Goal: Task Accomplishment & Management: Use online tool/utility

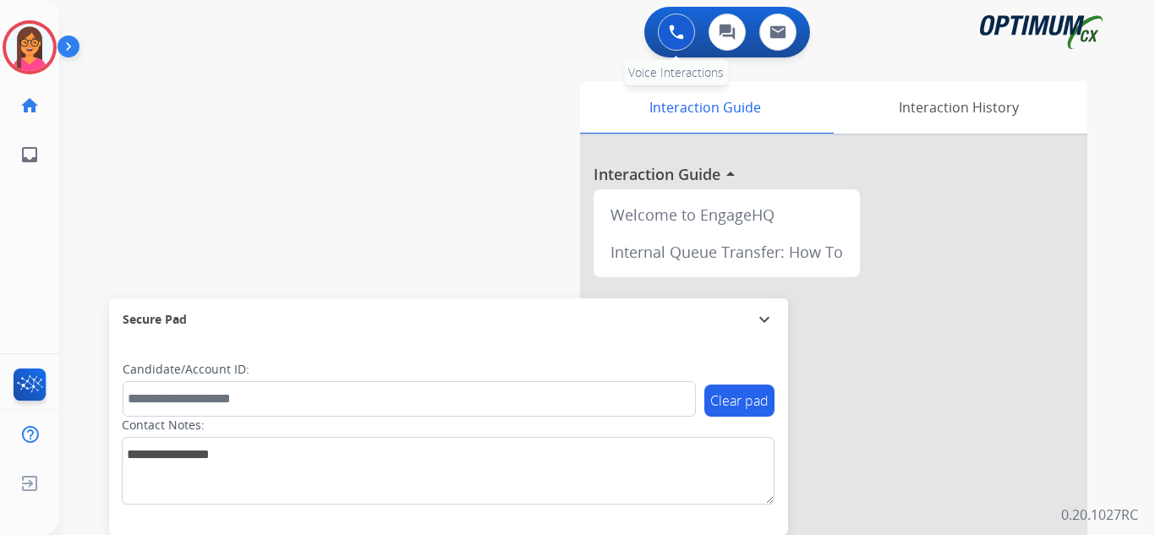
click at [546, 34] on button at bounding box center [676, 32] width 37 height 37
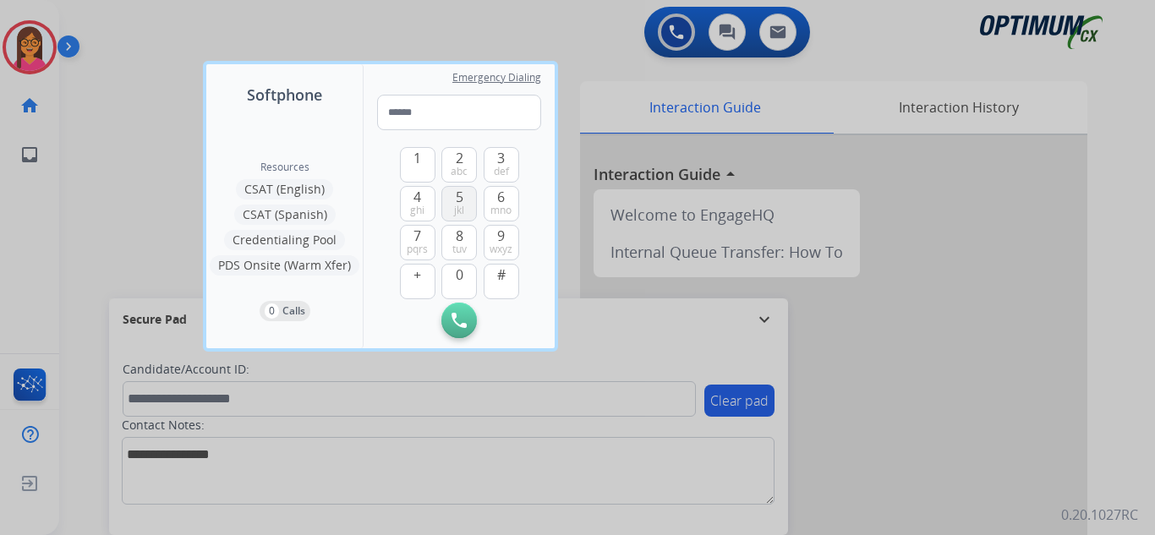
drag, startPoint x: 457, startPoint y: 192, endPoint x: 433, endPoint y: 167, distance: 34.1
click at [457, 190] on span "5" at bounding box center [460, 197] width 8 height 20
click at [422, 159] on button "1" at bounding box center [418, 165] width 36 height 36
click at [507, 214] on span "mno" at bounding box center [501, 211] width 21 height 14
click at [463, 245] on span "tuv" at bounding box center [460, 250] width 14 height 14
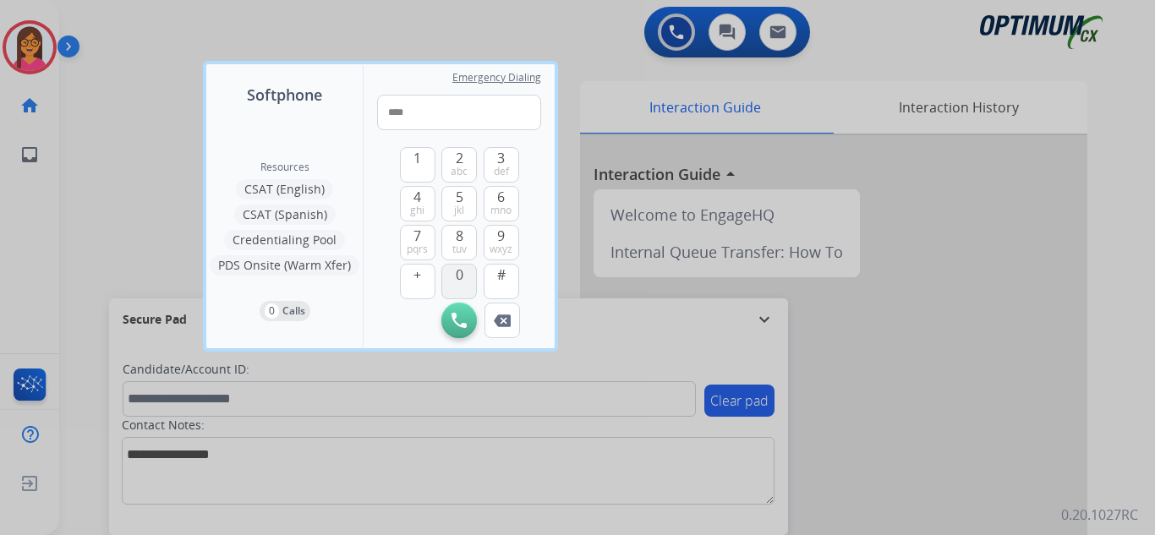
click at [463, 276] on span "0" at bounding box center [460, 275] width 8 height 20
click at [422, 205] on span "ghi" at bounding box center [417, 211] width 14 height 14
click at [468, 156] on button "2 abc" at bounding box center [460, 165] width 36 height 36
click at [471, 246] on button "8 tuv" at bounding box center [460, 243] width 36 height 36
drag, startPoint x: 459, startPoint y: 196, endPoint x: 403, endPoint y: 161, distance: 66.9
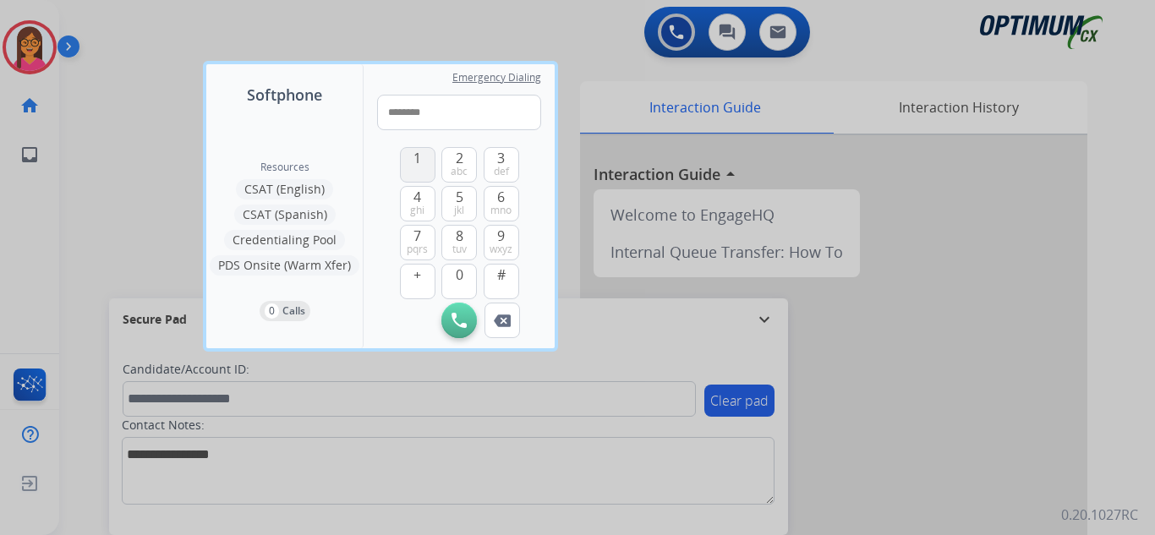
click at [458, 196] on span "5" at bounding box center [460, 197] width 8 height 20
click at [407, 160] on button "1" at bounding box center [418, 165] width 36 height 36
type input "**********"
click at [460, 316] on img at bounding box center [459, 320] width 15 height 15
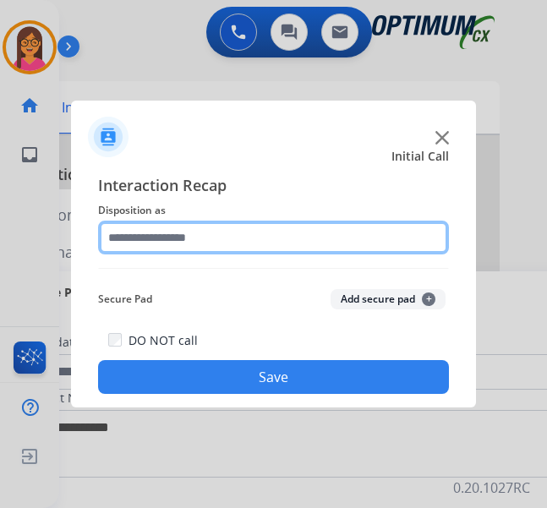
click at [243, 248] on input "text" at bounding box center [273, 238] width 351 height 34
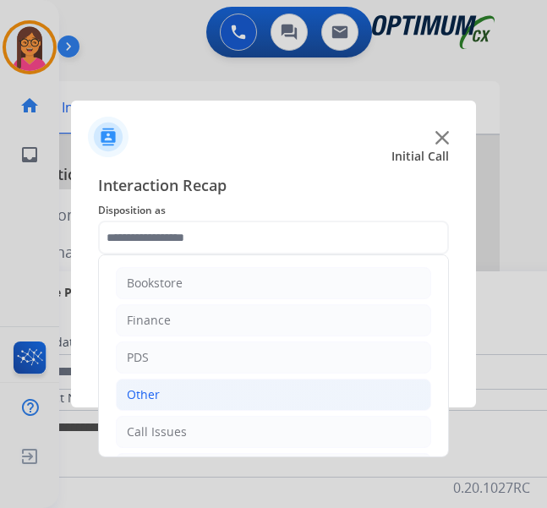
click at [196, 404] on li "Other" at bounding box center [273, 395] width 315 height 32
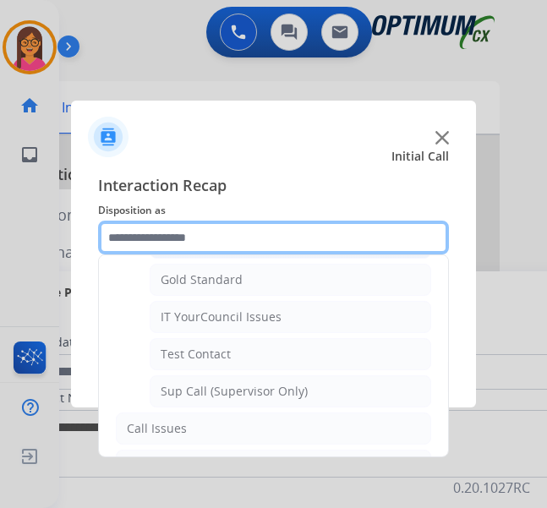
scroll to position [338, 0]
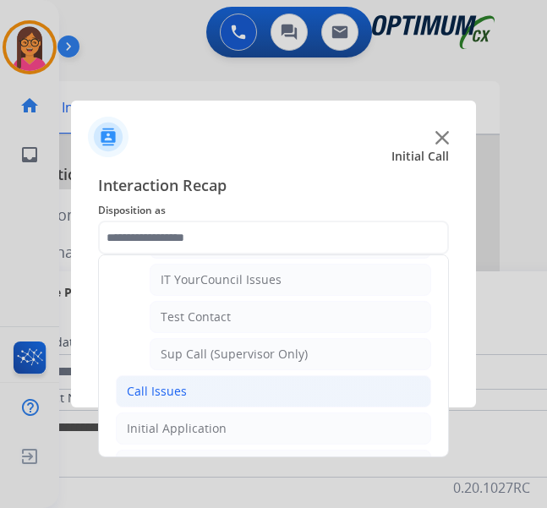
click at [227, 386] on li "Call Issues" at bounding box center [273, 392] width 315 height 32
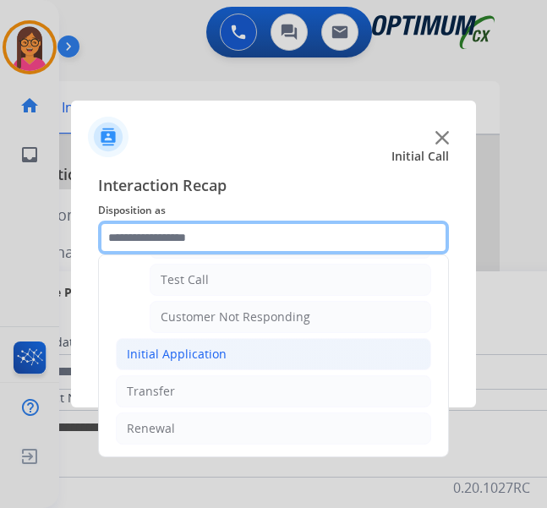
scroll to position [14, 0]
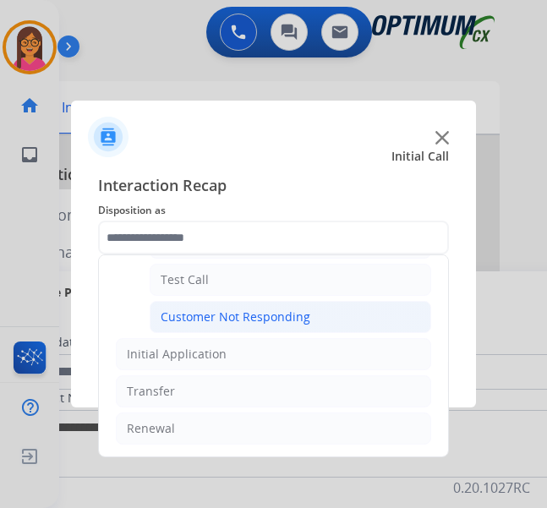
click at [291, 301] on li "Customer Not Responding" at bounding box center [291, 317] width 282 height 32
type input "**********"
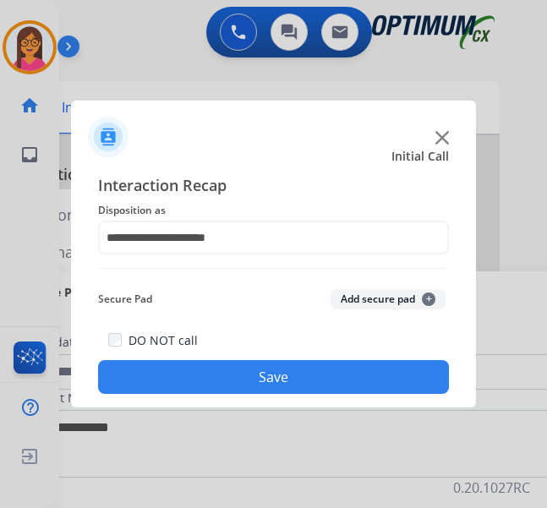
click at [268, 369] on button "Save" at bounding box center [273, 377] width 351 height 34
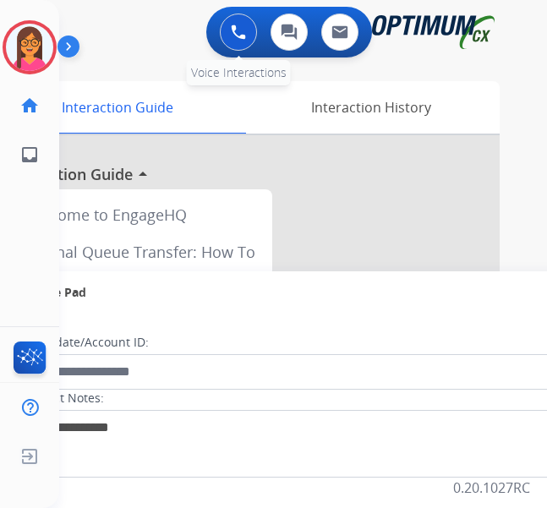
click at [246, 25] on img at bounding box center [238, 32] width 15 height 15
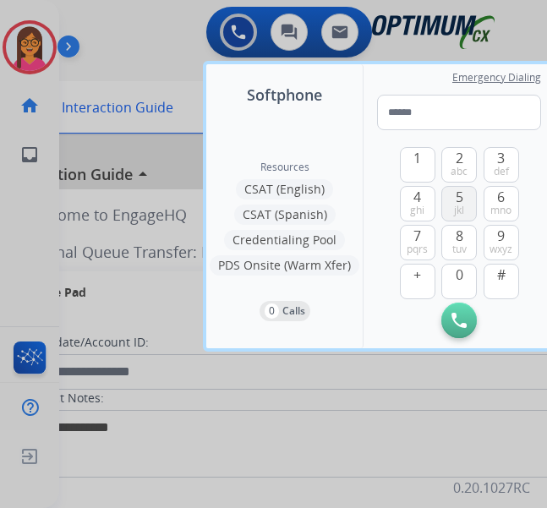
click at [461, 204] on span "jkl" at bounding box center [459, 211] width 10 height 14
click at [415, 153] on span "1" at bounding box center [418, 158] width 8 height 20
click at [496, 186] on button "6 mno" at bounding box center [502, 204] width 36 height 36
click at [459, 226] on span "8" at bounding box center [460, 236] width 8 height 20
click at [453, 272] on button "0" at bounding box center [460, 282] width 36 height 36
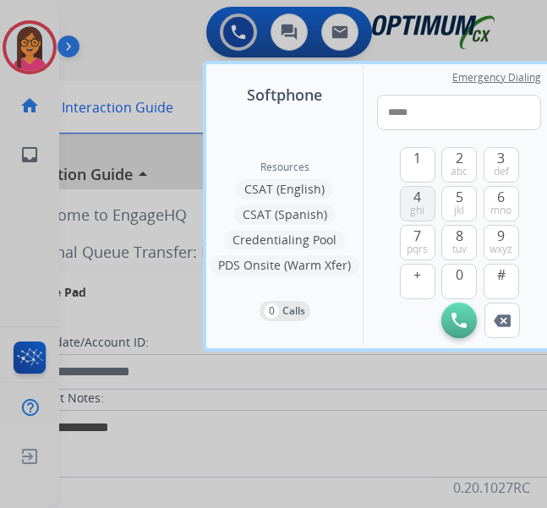
click at [400, 192] on div "4 ghi" at bounding box center [418, 204] width 36 height 36
click at [420, 204] on span "ghi" at bounding box center [417, 211] width 14 height 14
click at [469, 151] on button "2 abc" at bounding box center [460, 165] width 36 height 36
click at [465, 225] on button "8 tuv" at bounding box center [460, 243] width 36 height 36
click at [458, 188] on span "5" at bounding box center [460, 197] width 8 height 20
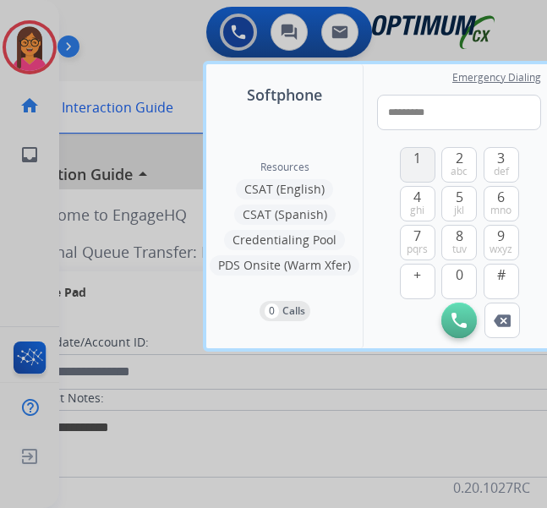
click at [421, 151] on span "1" at bounding box center [418, 158] width 8 height 20
type input "**********"
click at [451, 319] on button "Initiate Call" at bounding box center [460, 321] width 36 height 36
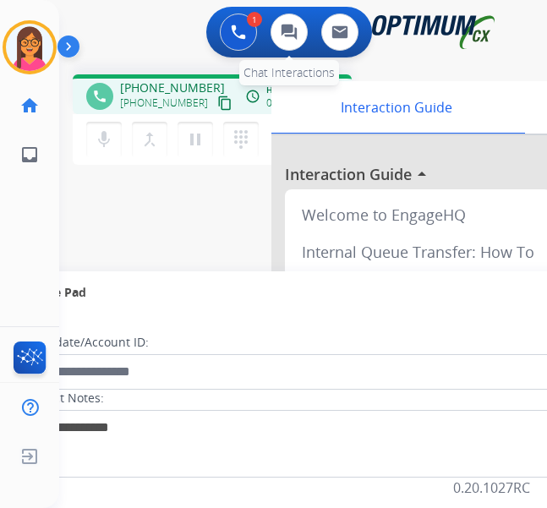
scroll to position [0, 0]
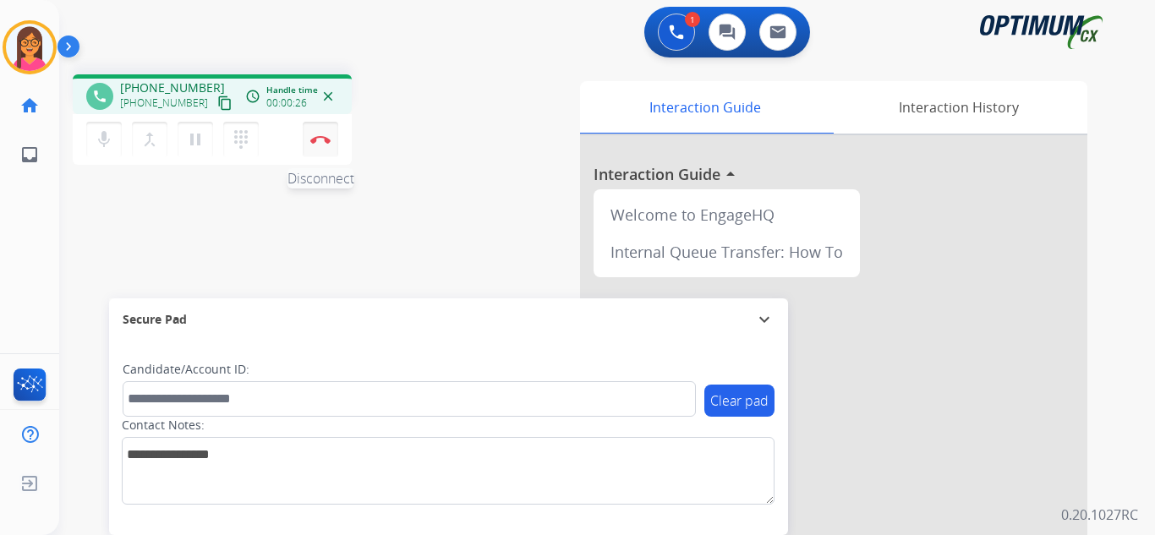
click at [326, 135] on img at bounding box center [320, 139] width 20 height 8
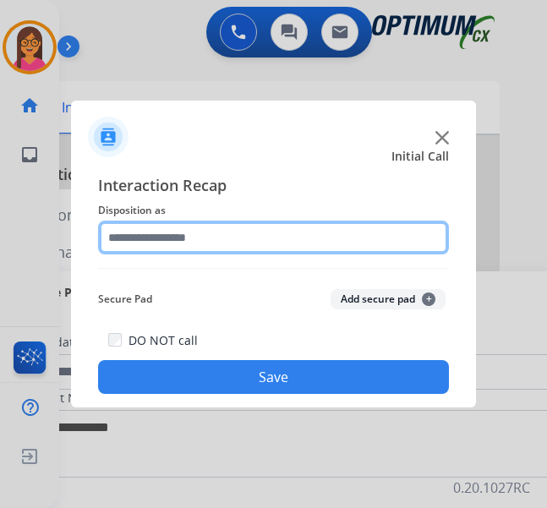
click at [168, 241] on input "text" at bounding box center [273, 238] width 351 height 34
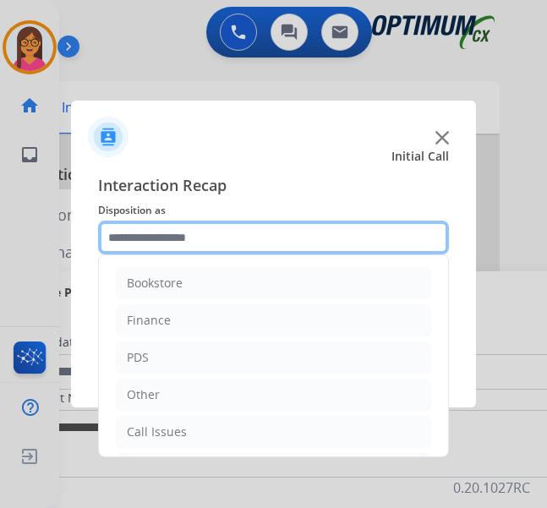
scroll to position [85, 0]
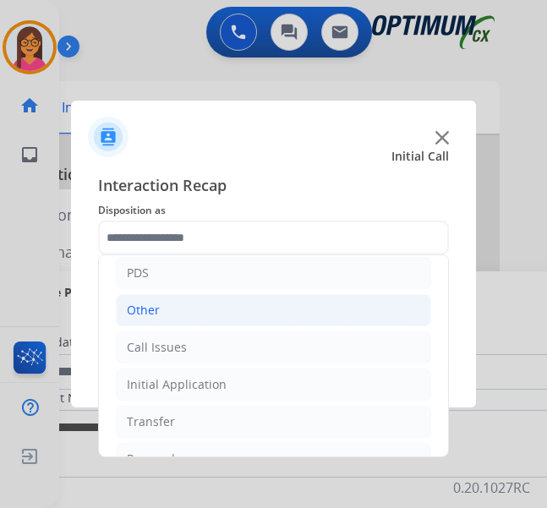
click at [199, 310] on li "Other" at bounding box center [273, 310] width 315 height 32
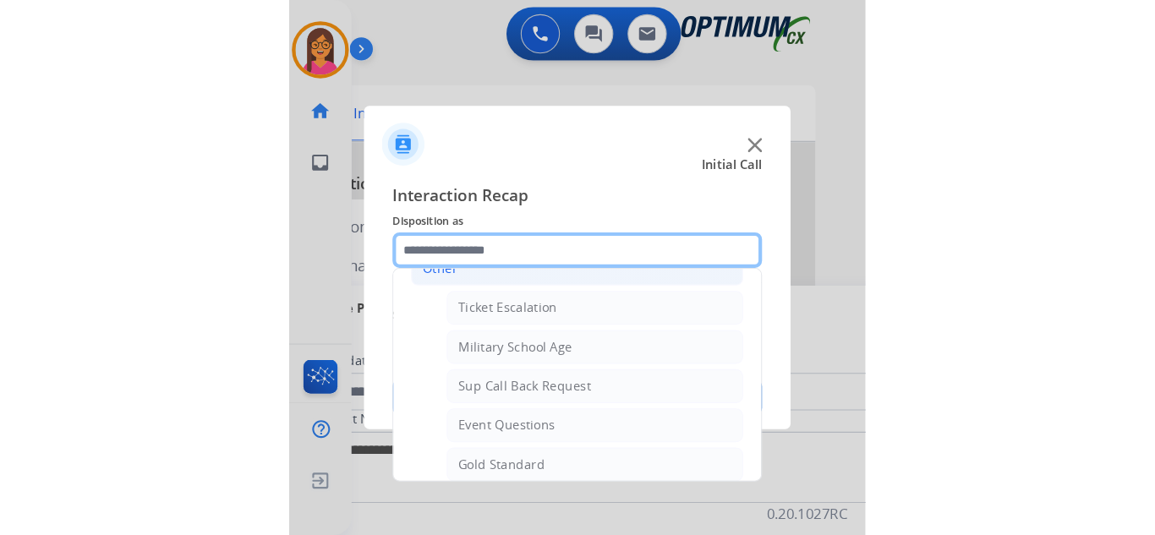
scroll to position [169, 0]
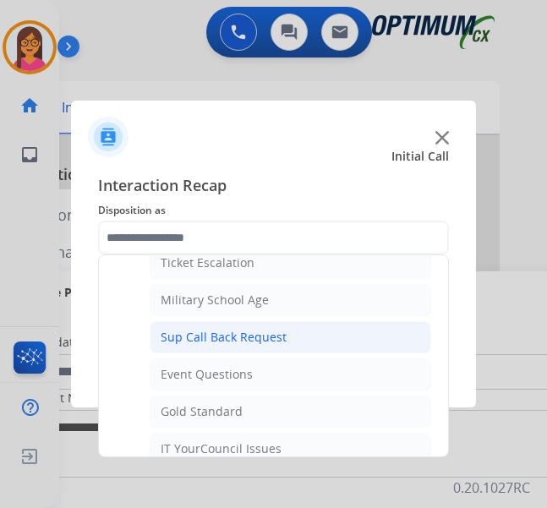
click at [292, 336] on li "Sup Call Back Request" at bounding box center [291, 337] width 282 height 32
type input "**********"
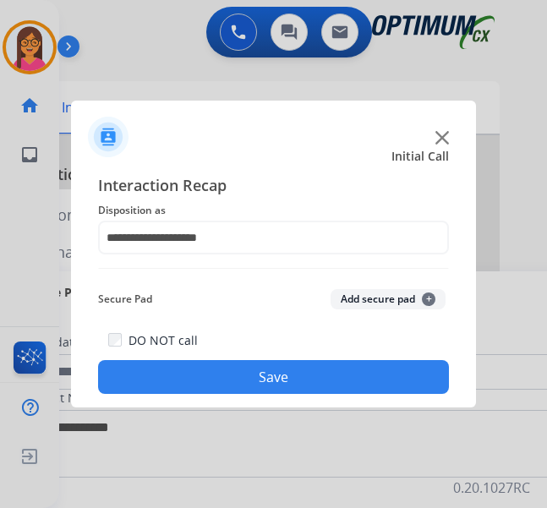
click at [302, 381] on button "Save" at bounding box center [273, 377] width 351 height 34
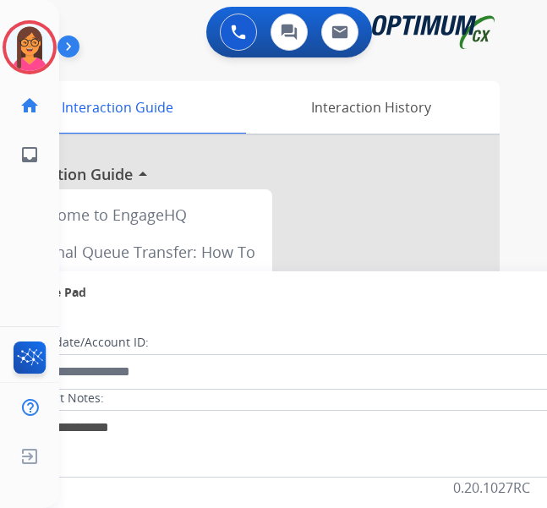
click at [264, 55] on div "0 Voice Interactions 0 Chat Interactions 0 Email Interactions" at bounding box center [289, 32] width 166 height 51
click at [257, 37] on button at bounding box center [238, 32] width 37 height 37
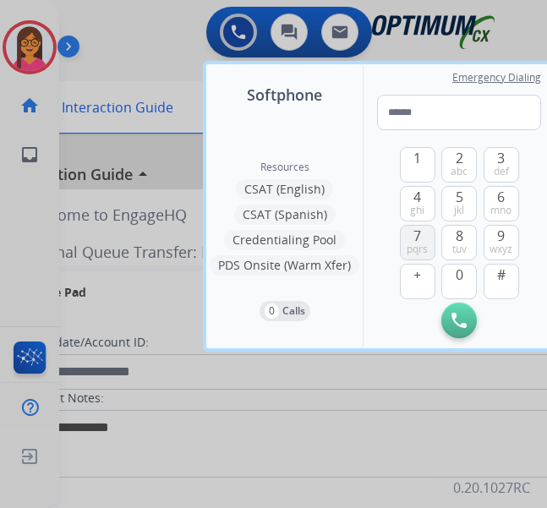
click at [428, 248] on button "7 pqrs" at bounding box center [418, 243] width 36 height 36
click at [428, 248] on span "pqrs" at bounding box center [417, 250] width 21 height 14
click at [460, 273] on span "0" at bounding box center [460, 275] width 8 height 20
click at [499, 156] on span "3" at bounding box center [501, 158] width 8 height 20
click at [423, 164] on button "1" at bounding box center [418, 165] width 36 height 36
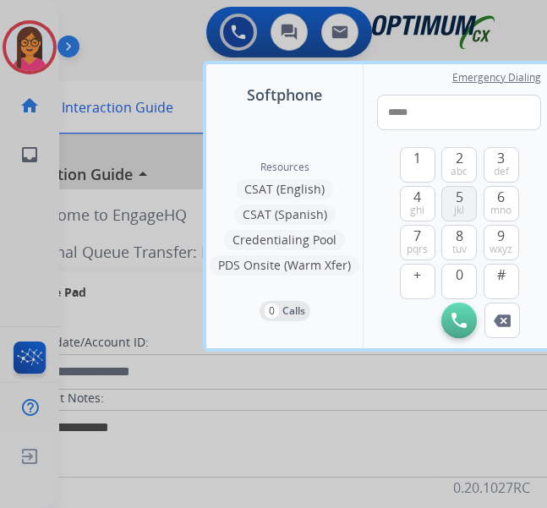
click at [462, 196] on span "5" at bounding box center [460, 197] width 8 height 20
click at [463, 195] on span "5" at bounding box center [460, 197] width 8 height 20
click at [517, 204] on button "6 mno" at bounding box center [502, 204] width 36 height 36
click at [416, 208] on span "ghi" at bounding box center [417, 211] width 14 height 14
click at [451, 203] on button "5 jkl" at bounding box center [460, 204] width 36 height 36
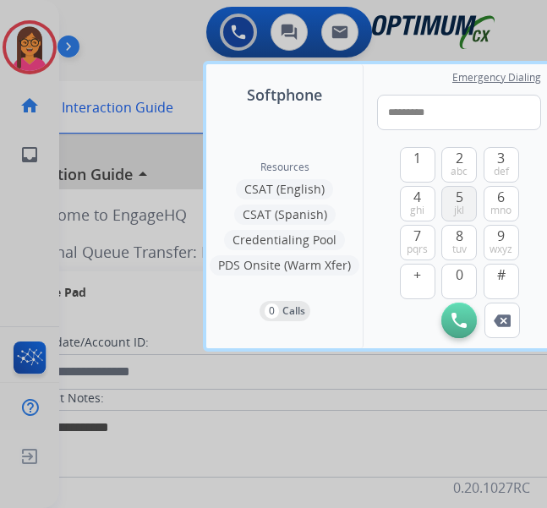
type input "**********"
click at [453, 323] on img at bounding box center [459, 320] width 15 height 15
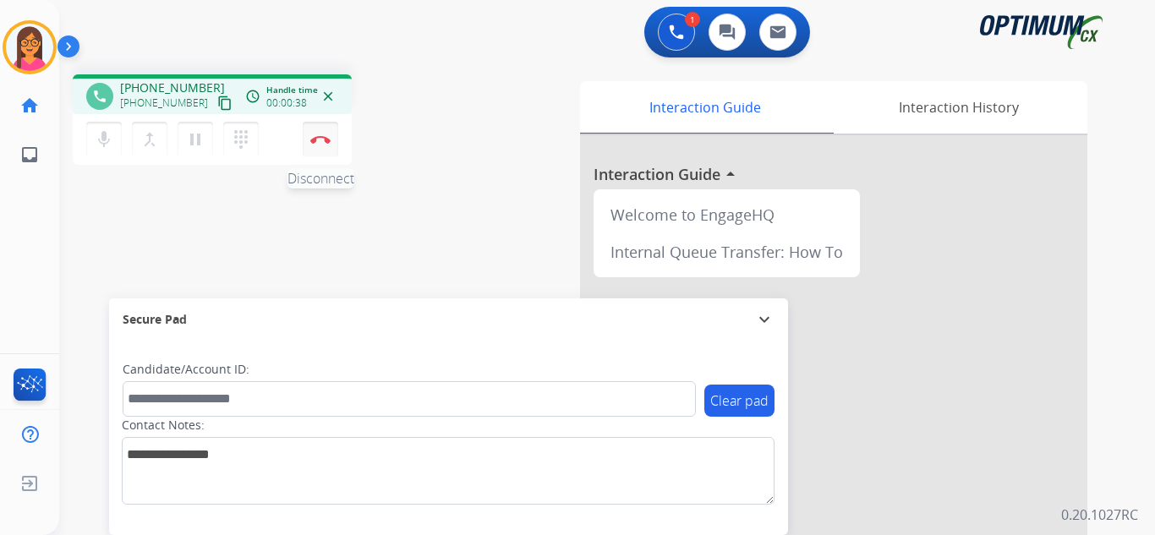
click at [336, 143] on button "Disconnect" at bounding box center [321, 140] width 36 height 36
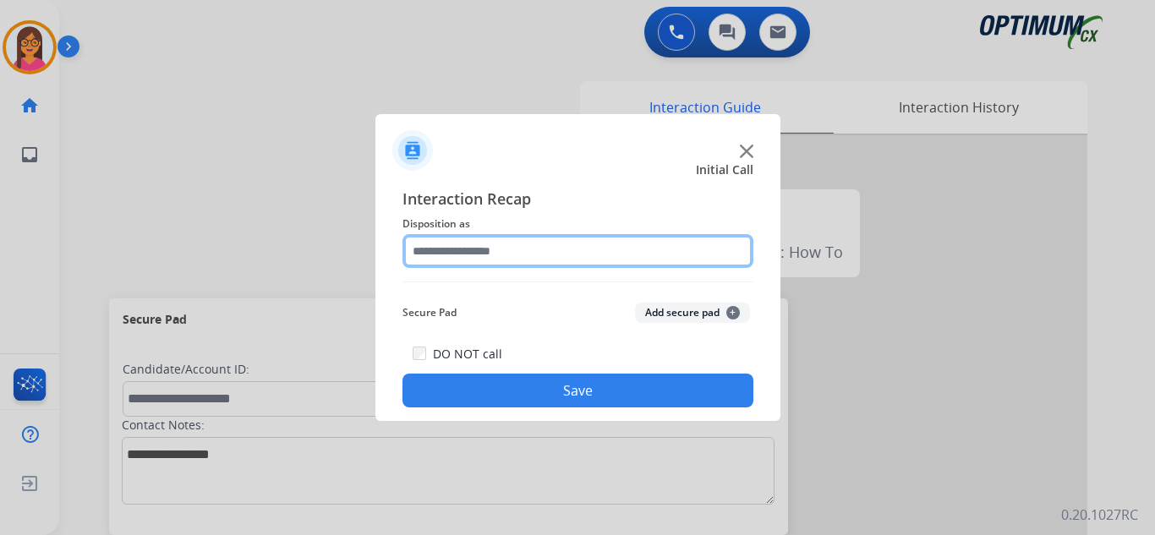
click at [442, 253] on input "text" at bounding box center [578, 251] width 351 height 34
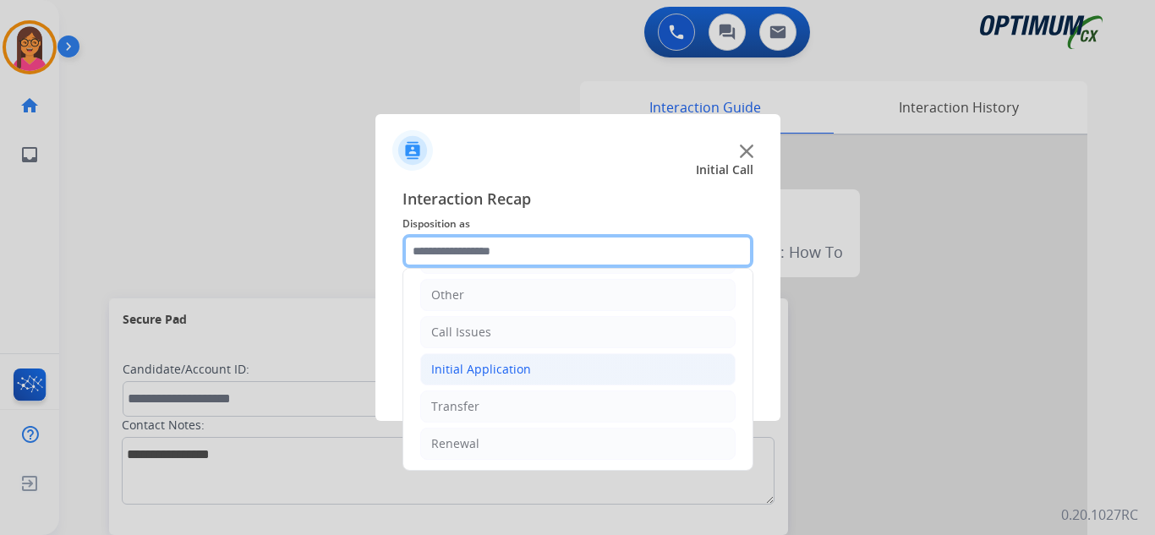
scroll to position [115, 0]
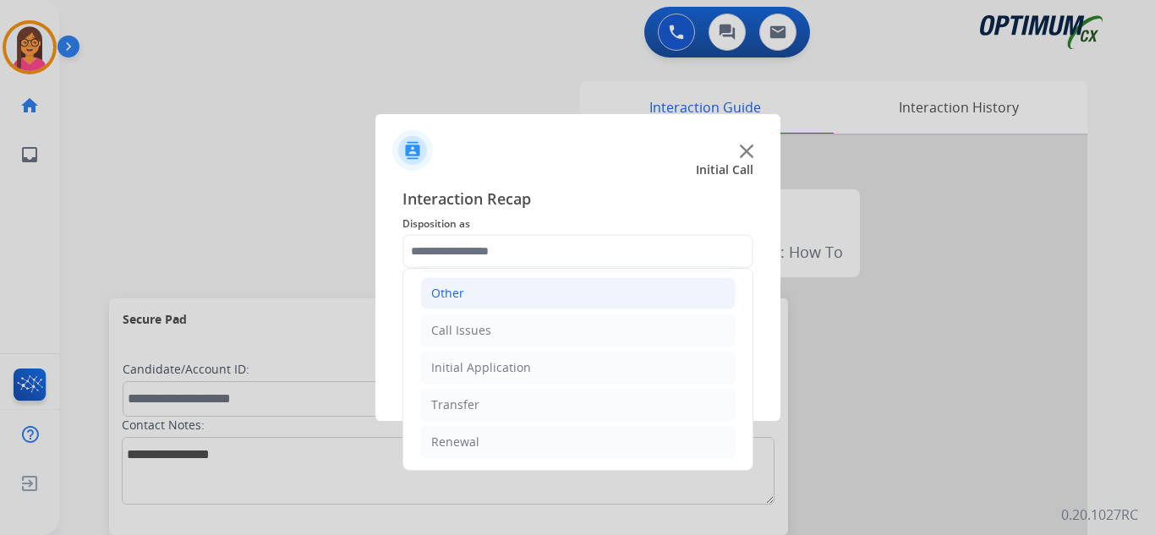
click at [503, 299] on li "Other" at bounding box center [577, 293] width 315 height 32
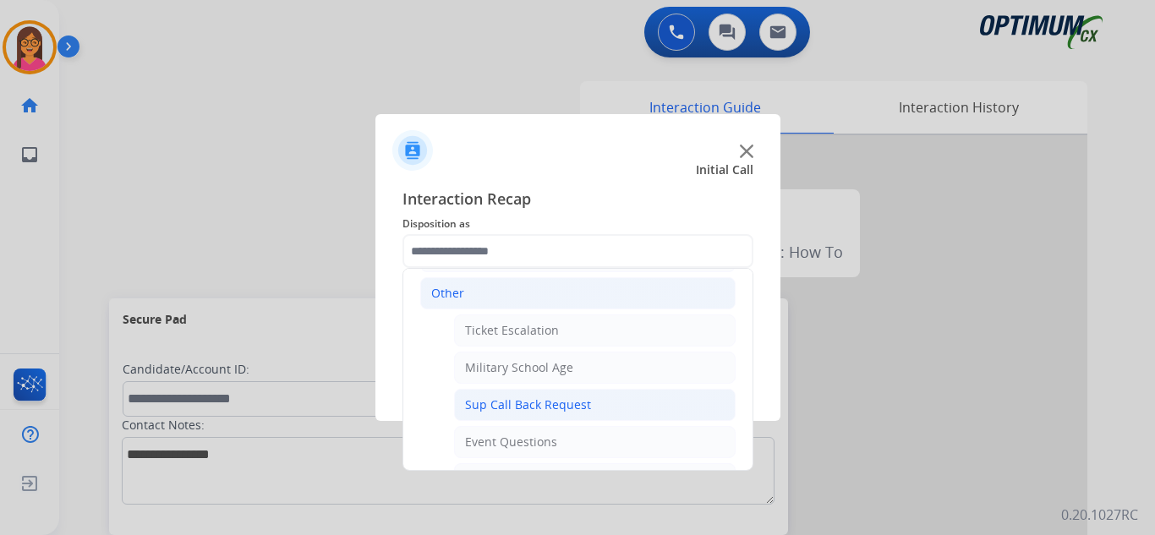
click at [546, 409] on div "Sup Call Back Request" at bounding box center [528, 405] width 126 height 17
type input "**********"
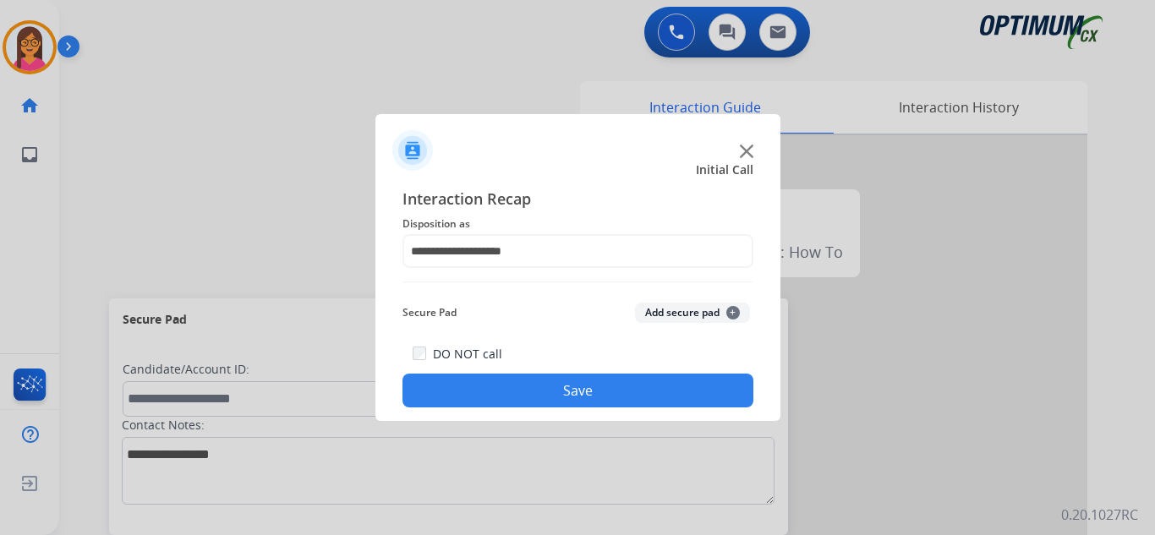
click at [546, 384] on button "Save" at bounding box center [578, 391] width 351 height 34
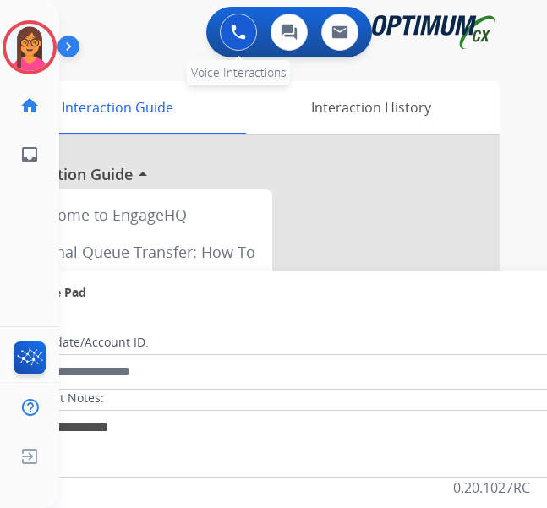
click at [246, 27] on img at bounding box center [238, 32] width 15 height 15
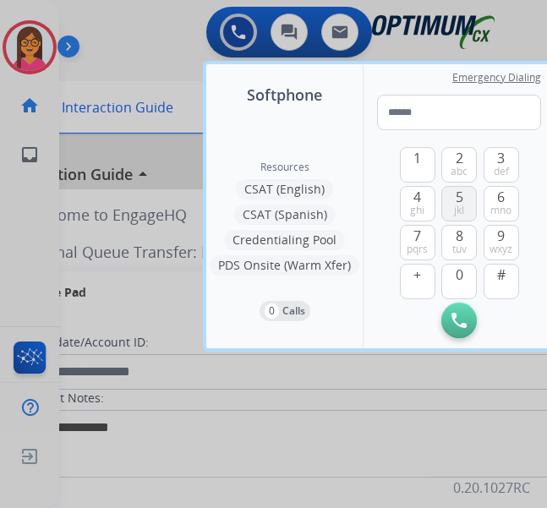
click at [466, 211] on button "5 jkl" at bounding box center [460, 204] width 36 height 36
click at [453, 272] on button "0" at bounding box center [460, 282] width 36 height 36
click at [409, 211] on button "4 ghi" at bounding box center [418, 204] width 36 height 36
drag, startPoint x: 420, startPoint y: 244, endPoint x: 450, endPoint y: 272, distance: 41.3
click at [420, 244] on span "pqrs" at bounding box center [417, 250] width 21 height 14
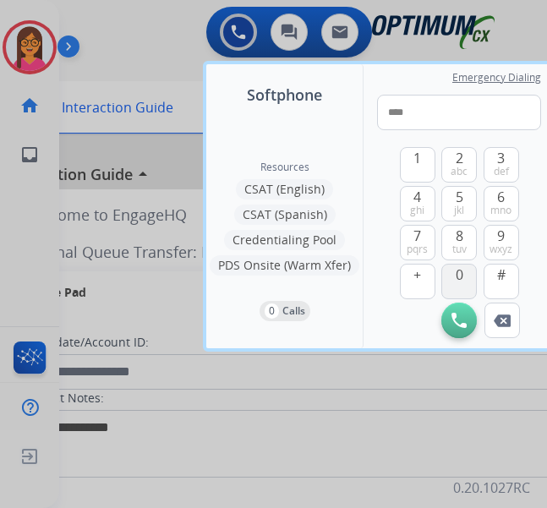
click at [450, 273] on button "0" at bounding box center [460, 282] width 36 height 36
click at [421, 154] on span "1" at bounding box center [418, 158] width 8 height 20
click at [521, 245] on div "1 2 abc 3 def 4 ghi 5 jkl 6 mno 7 pqrs 8 tuv 9 wxyz + 0 # Initiate Call Remove …" at bounding box center [459, 234] width 164 height 208
click at [507, 243] on span "wxyz" at bounding box center [501, 250] width 23 height 14
click at [504, 165] on span "def" at bounding box center [501, 172] width 15 height 14
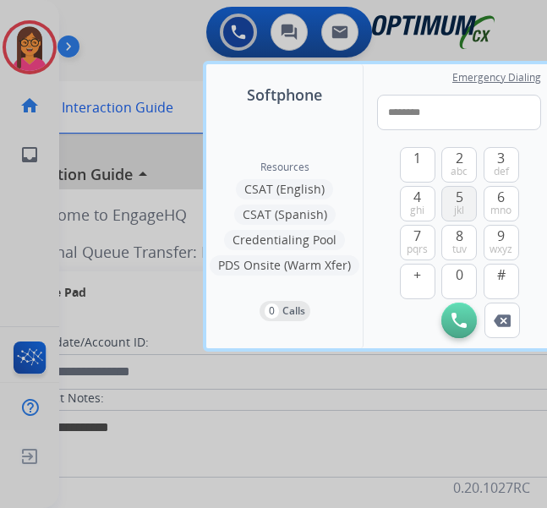
click at [462, 200] on span "5" at bounding box center [460, 197] width 8 height 20
click at [490, 245] on span "wxyz" at bounding box center [501, 250] width 23 height 14
type input "**********"
click at [472, 326] on button "Initiate Call" at bounding box center [460, 321] width 36 height 36
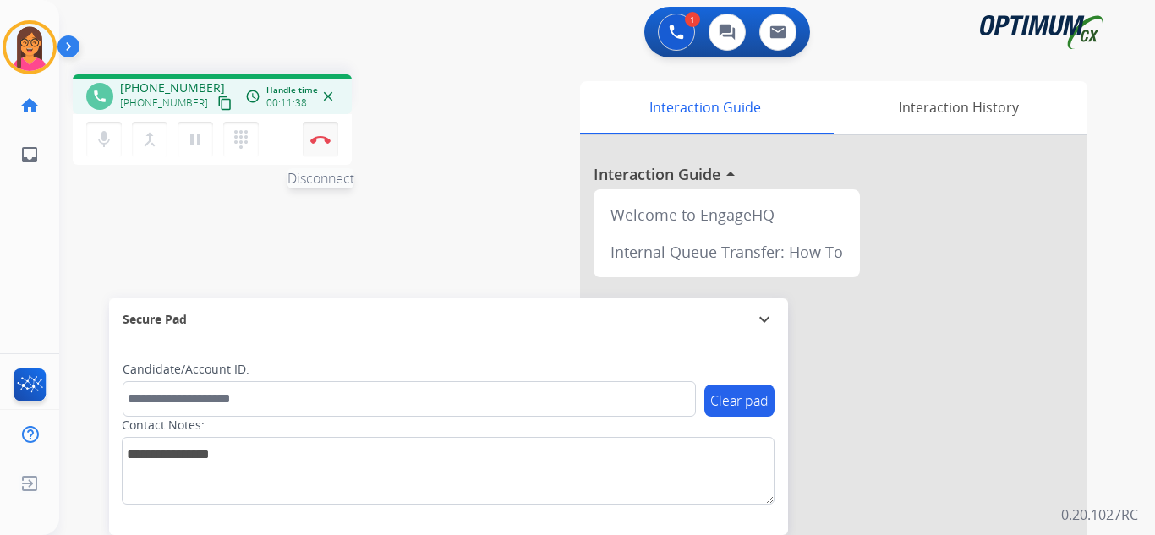
click at [324, 145] on button "Disconnect" at bounding box center [321, 140] width 36 height 36
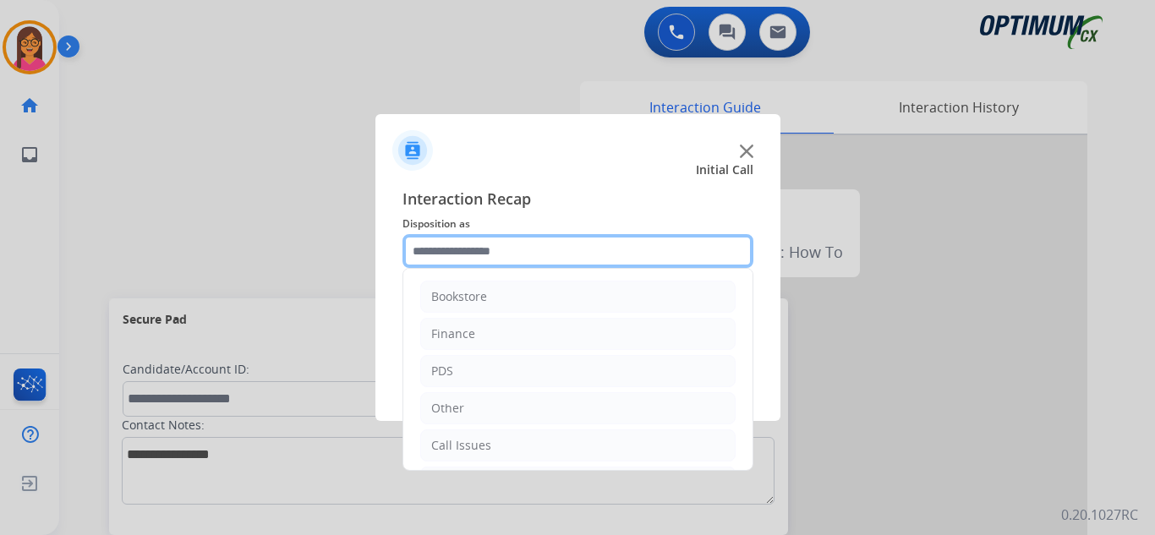
click at [468, 266] on input "text" at bounding box center [578, 251] width 351 height 34
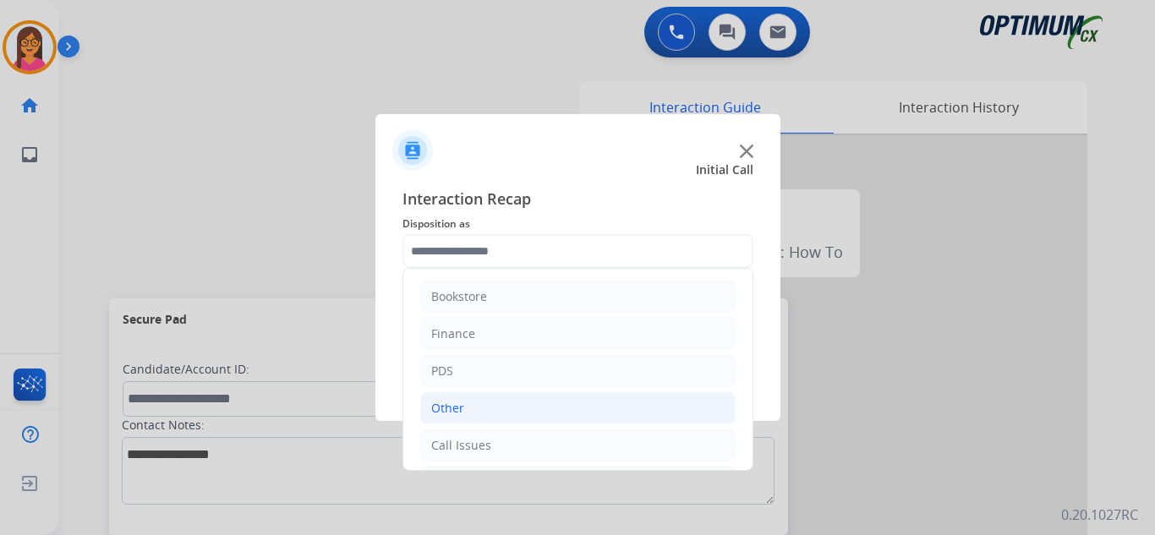
click at [483, 407] on li "Other" at bounding box center [577, 408] width 315 height 32
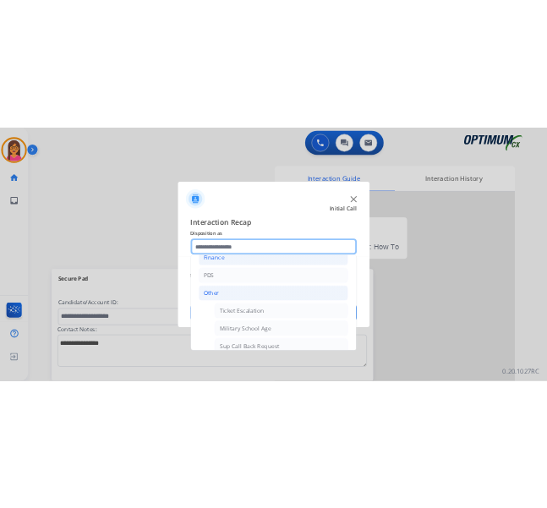
scroll to position [85, 0]
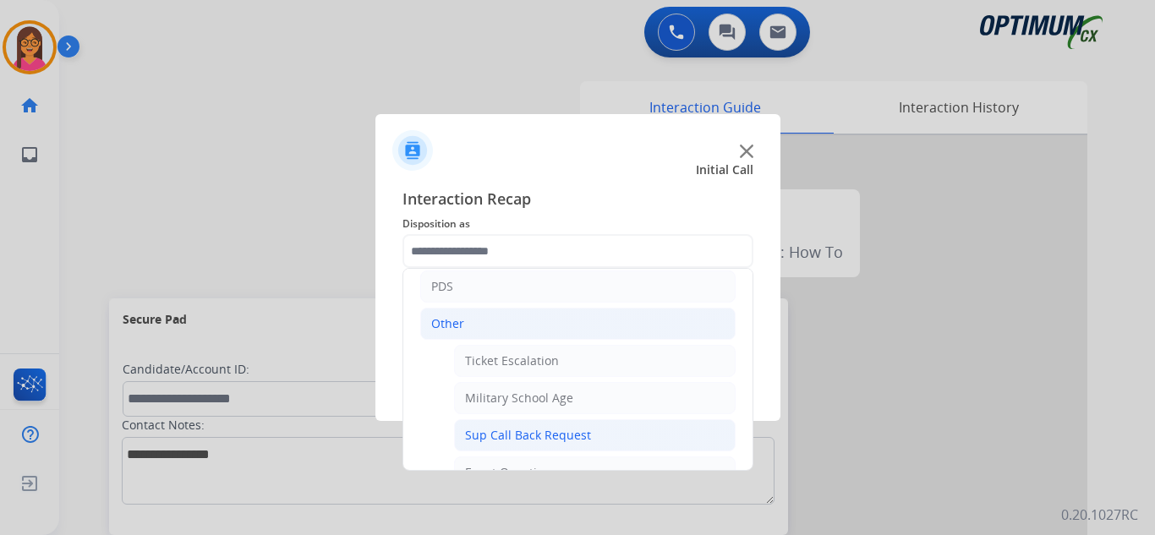
click at [546, 436] on div "Sup Call Back Request" at bounding box center [528, 435] width 126 height 17
type input "**********"
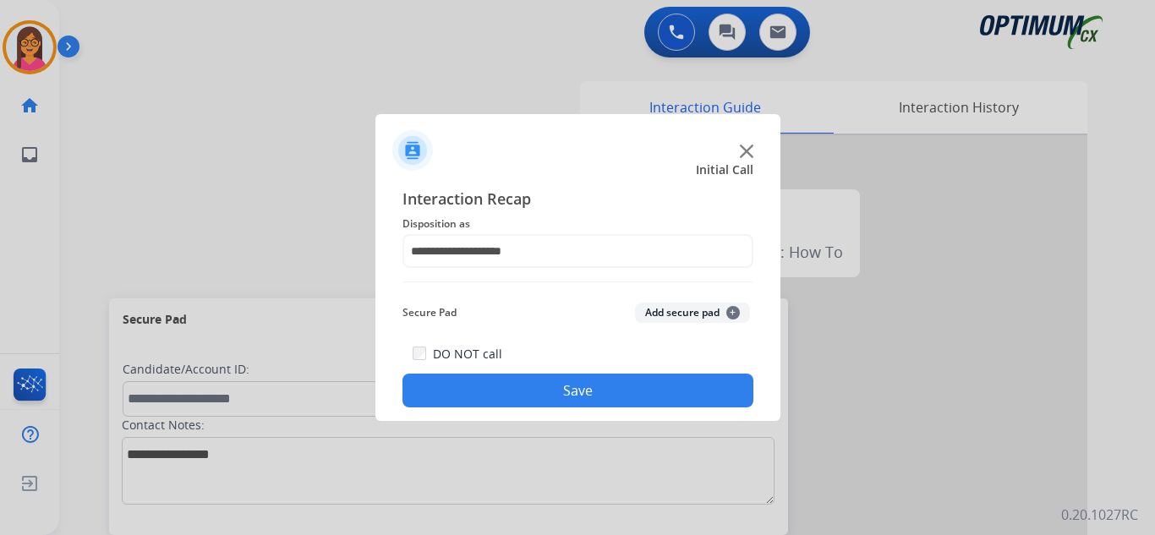
click at [546, 370] on div "DO NOT call Save" at bounding box center [578, 375] width 351 height 64
click at [546, 398] on button "Save" at bounding box center [578, 391] width 351 height 34
